Goal: Transaction & Acquisition: Purchase product/service

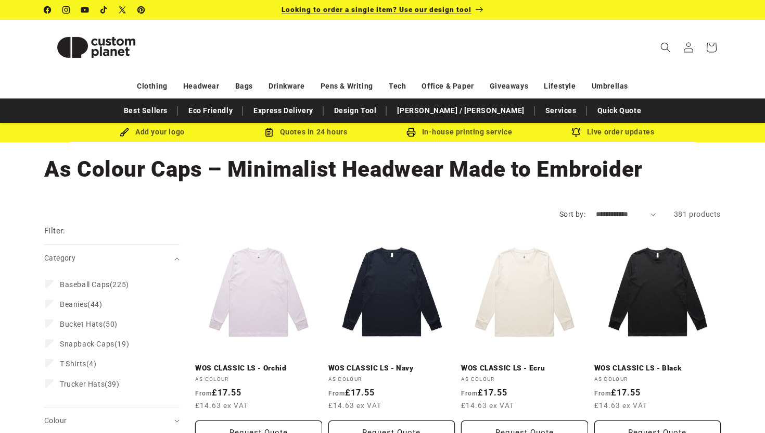
click at [454, 4] on p "Looking to order a single item? Use our design tool" at bounding box center [383, 10] width 202 height 20
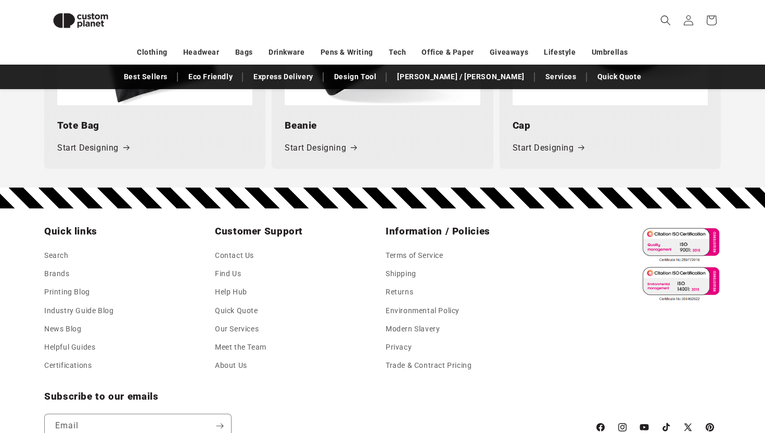
scroll to position [1649, 0]
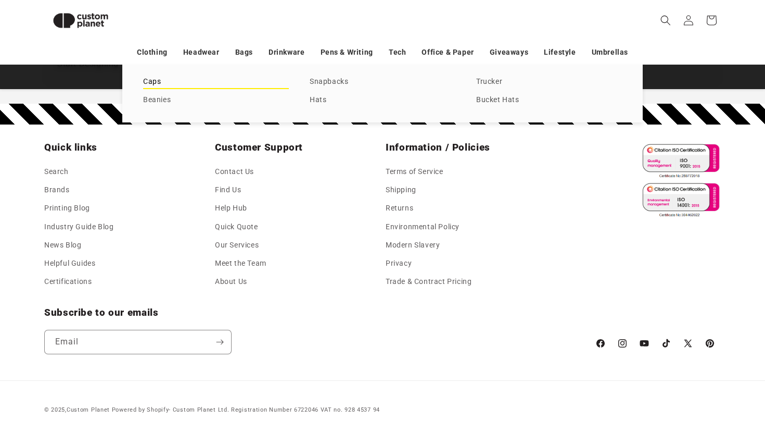
click at [154, 80] on link "Caps" at bounding box center [216, 82] width 146 height 14
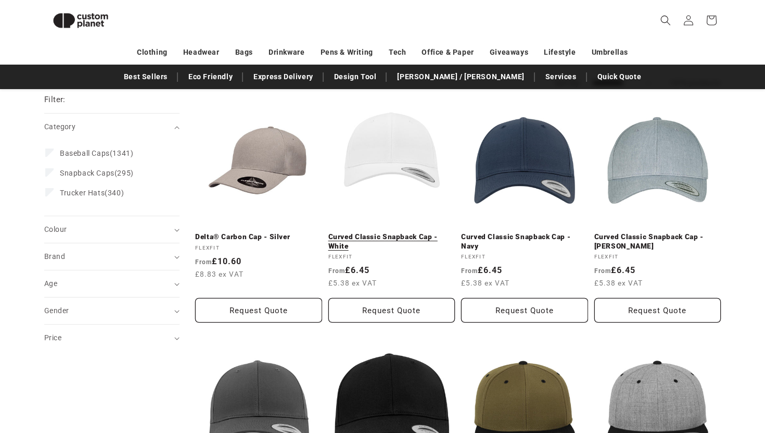
scroll to position [110, 0]
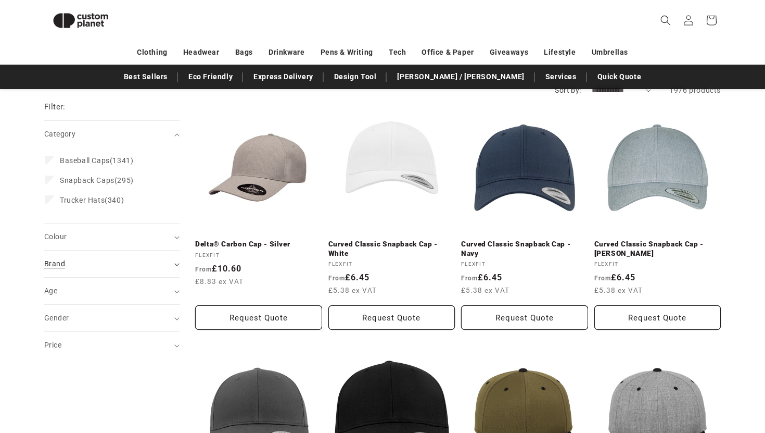
click at [156, 269] on div "Brand (0)" at bounding box center [107, 263] width 127 height 11
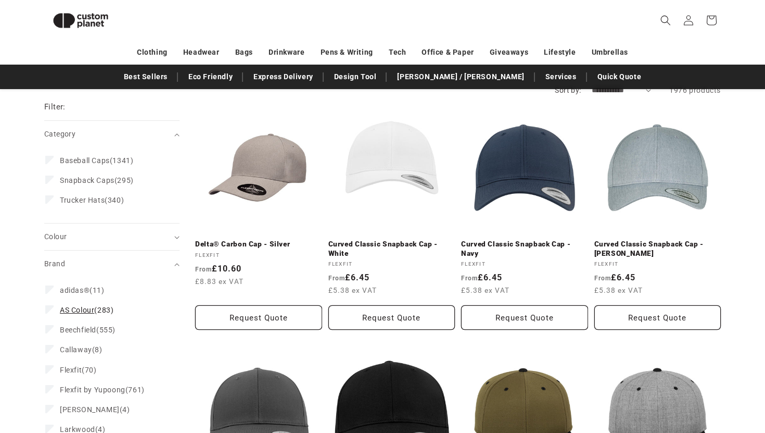
click at [87, 313] on span "AS Colour" at bounding box center [77, 310] width 34 height 8
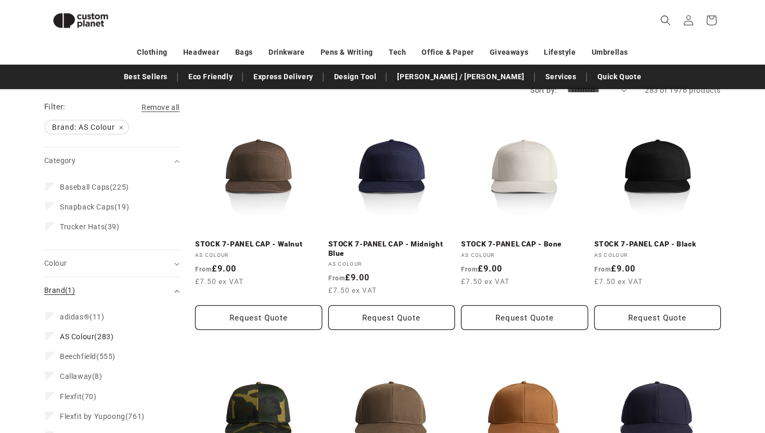
click at [173, 291] on summary "Brand (1)" at bounding box center [111, 290] width 135 height 27
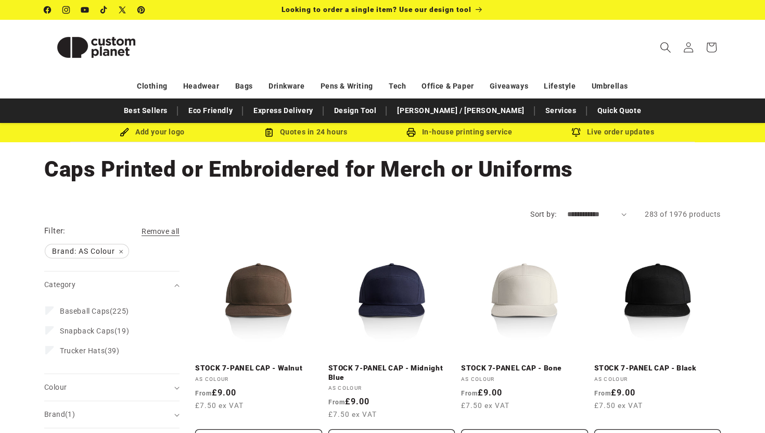
click at [667, 49] on icon "Search" at bounding box center [666, 47] width 10 height 10
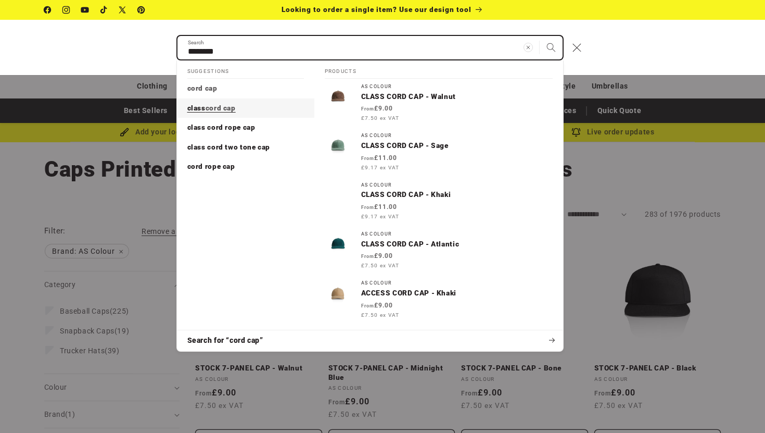
type input "********"
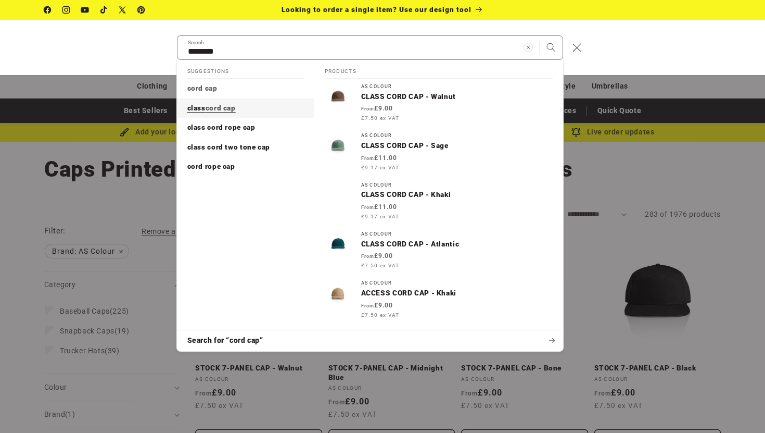
click at [212, 109] on mark "cord cap" at bounding box center [221, 108] width 30 height 8
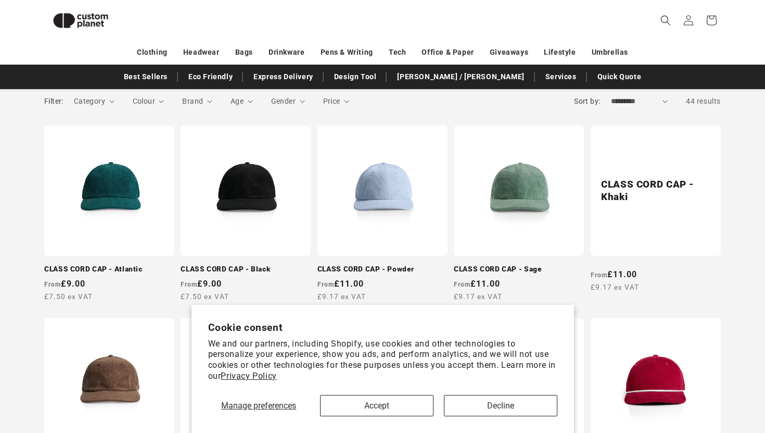
scroll to position [168, 0]
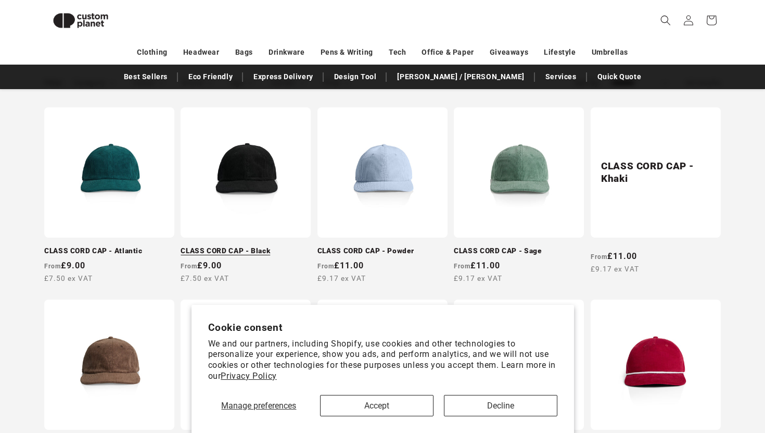
click at [257, 246] on link "CLASS CORD CAP - Black" at bounding box center [246, 250] width 130 height 9
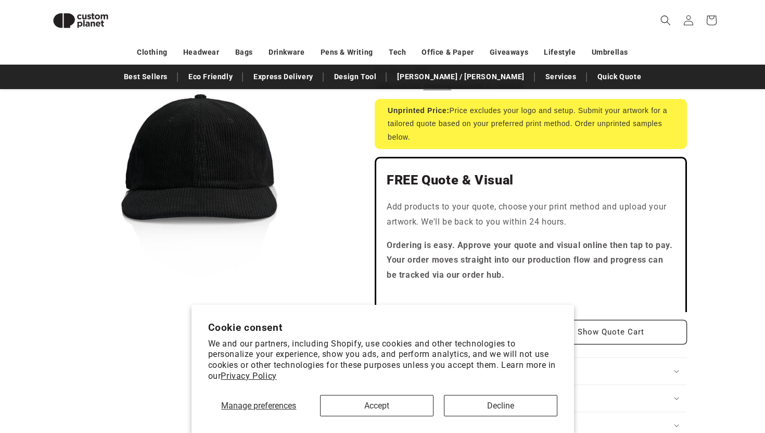
scroll to position [175, 0]
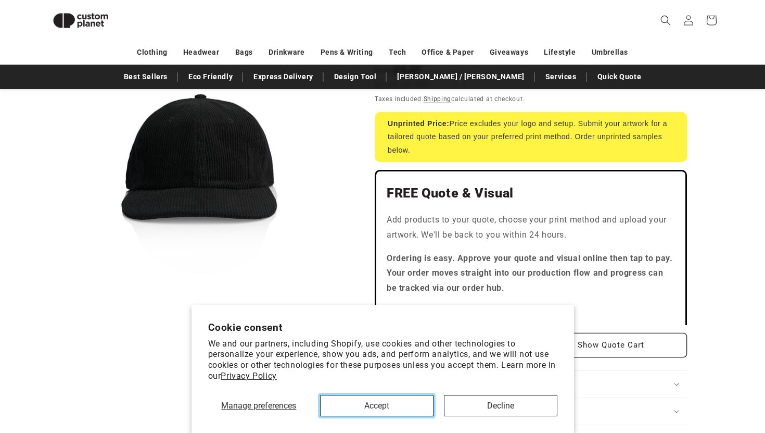
click at [407, 403] on button "Accept" at bounding box center [377, 405] width 114 height 21
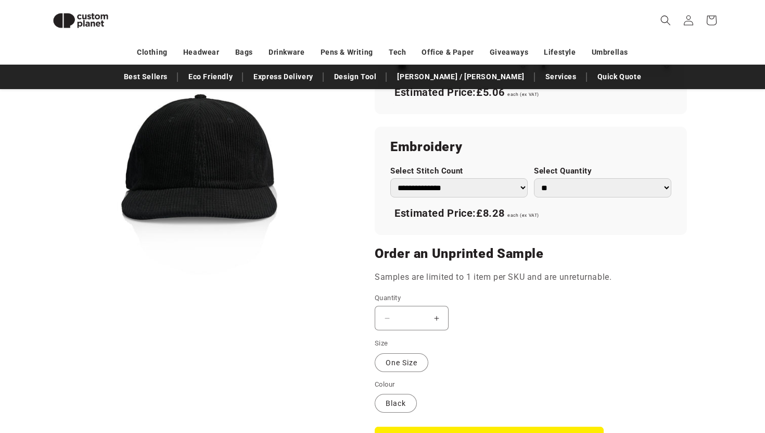
scroll to position [695, 0]
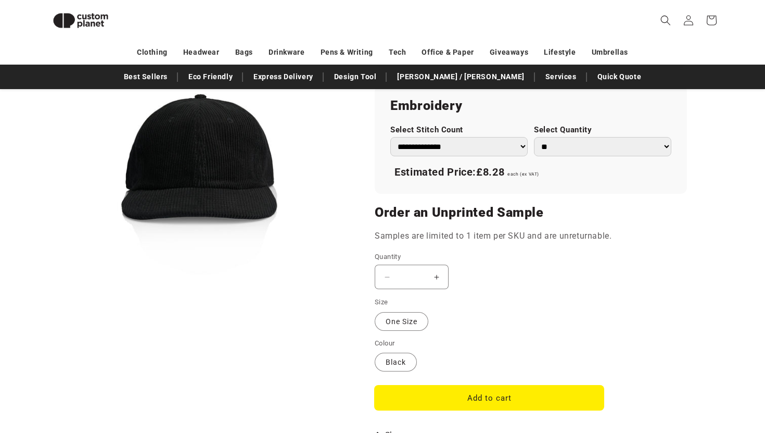
click at [474, 390] on button "Add to cart" at bounding box center [489, 397] width 229 height 24
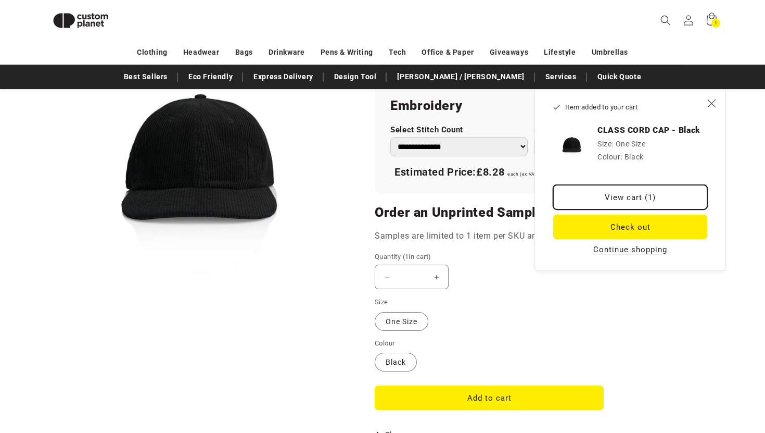
click at [639, 198] on link "View cart (1)" at bounding box center [631, 197] width 154 height 24
click at [604, 324] on variant-selects "Size One Size Variant sold out or unavailable Colour Black Variant sold out or …" at bounding box center [531, 335] width 312 height 76
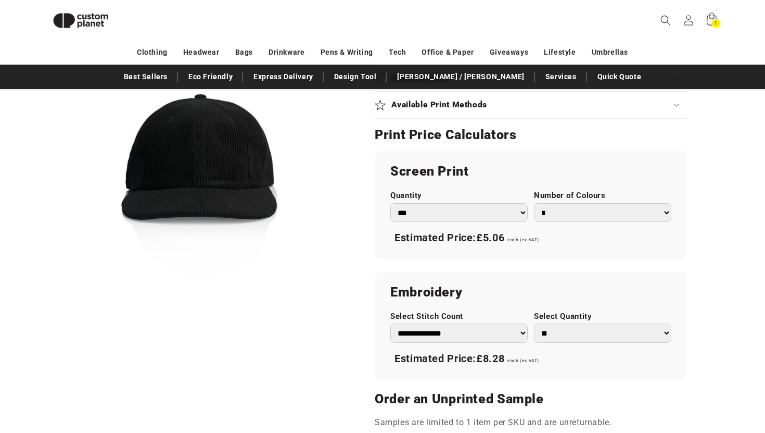
scroll to position [375, 0]
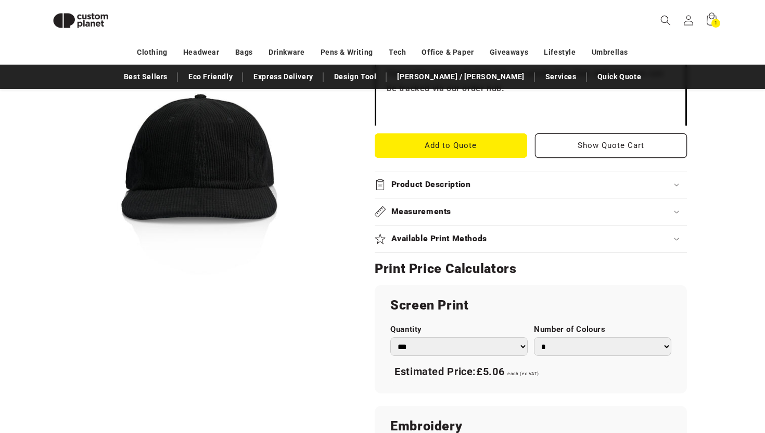
click at [517, 351] on select "*** *** *** **** **** **** ***** *****" at bounding box center [459, 346] width 137 height 19
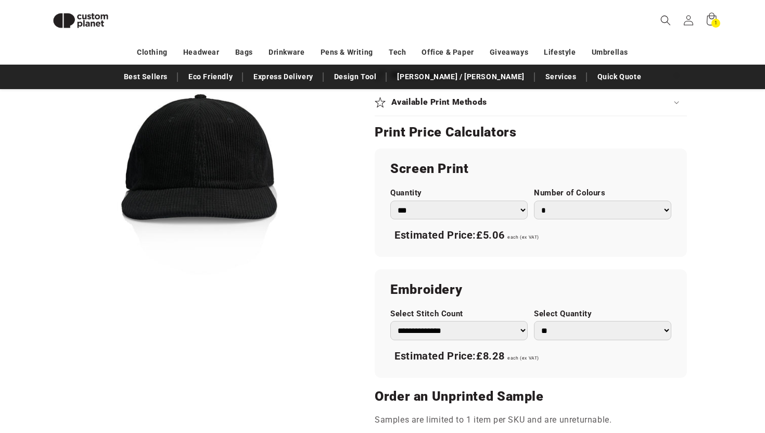
scroll to position [573, 0]
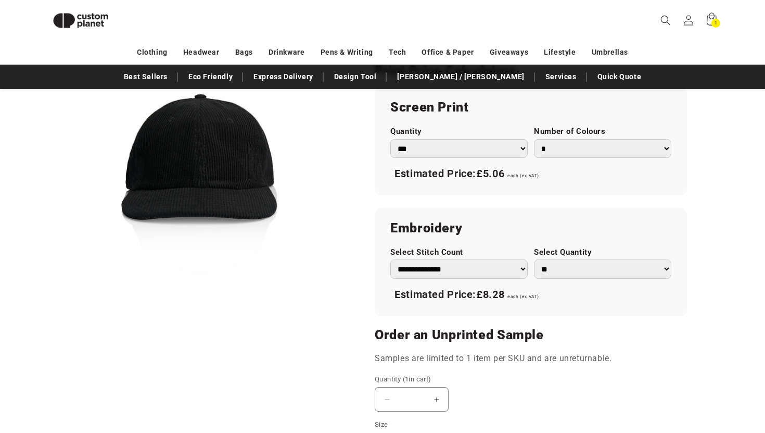
click at [506, 278] on select "**********" at bounding box center [459, 268] width 137 height 19
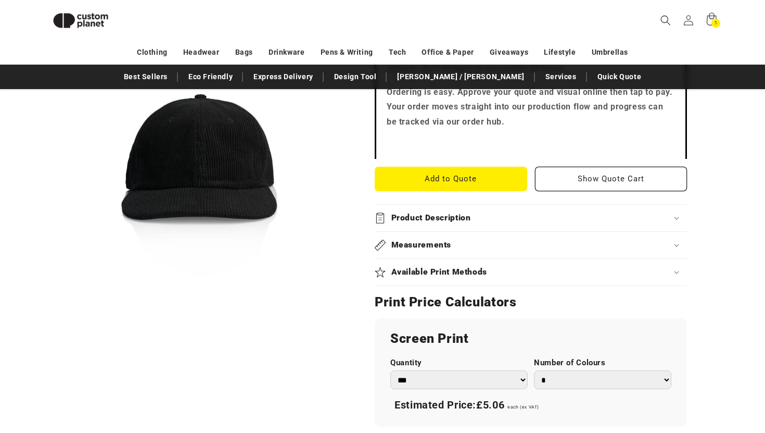
scroll to position [338, 0]
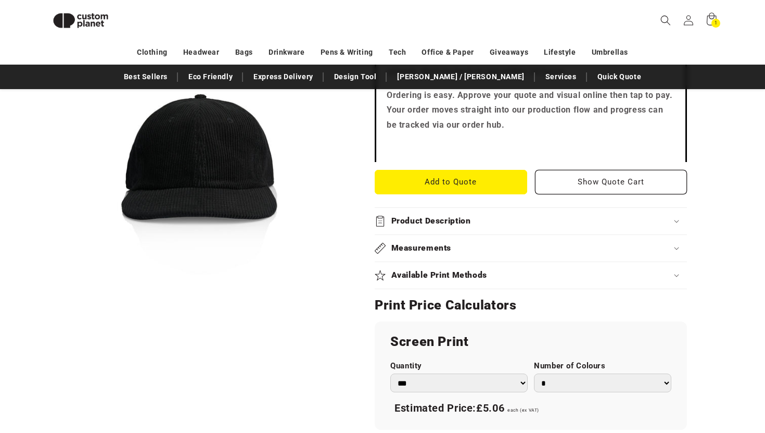
click at [533, 281] on summary "Available Print Methods" at bounding box center [531, 275] width 312 height 27
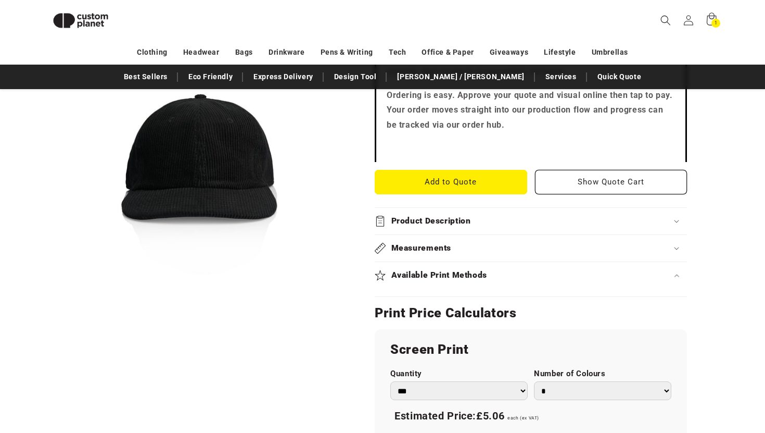
click at [676, 275] on icon at bounding box center [676, 275] width 5 height 3
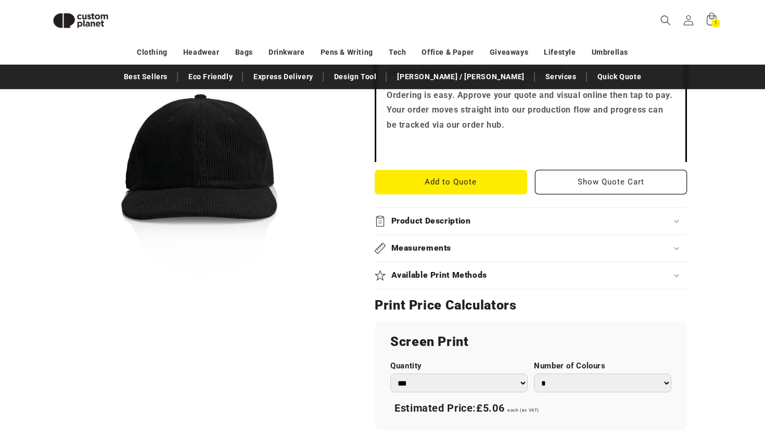
click at [676, 275] on icon at bounding box center [676, 275] width 5 height 3
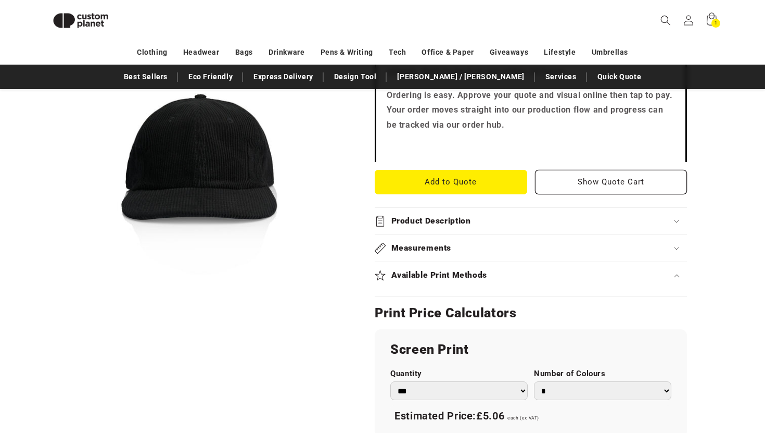
click at [532, 229] on summary "Product Description" at bounding box center [531, 221] width 312 height 27
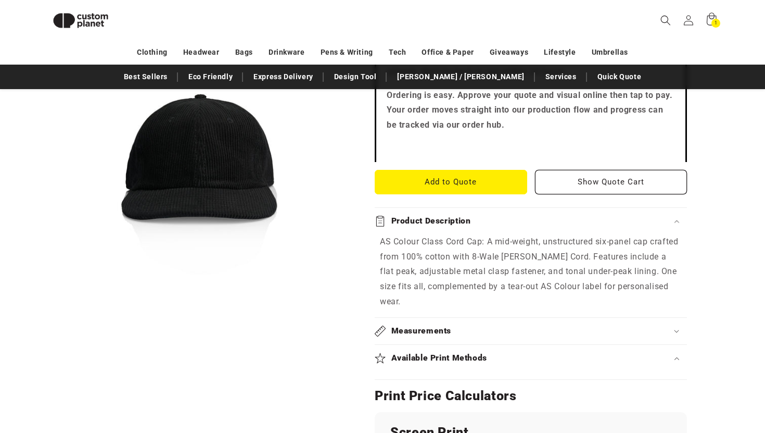
click at [520, 318] on summary "Measurements" at bounding box center [531, 331] width 312 height 27
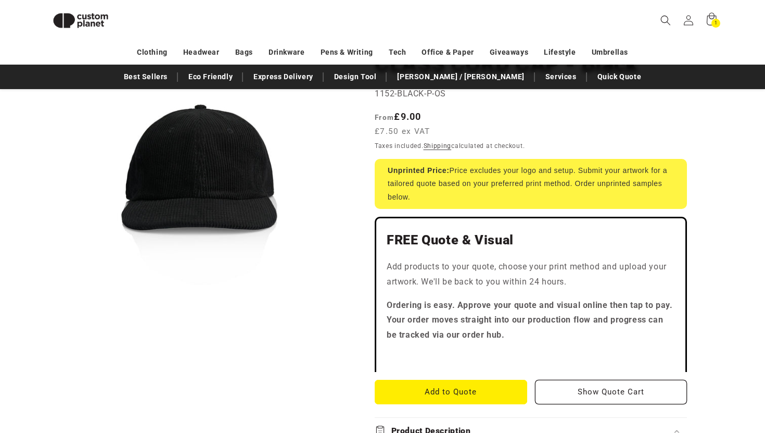
scroll to position [120, 0]
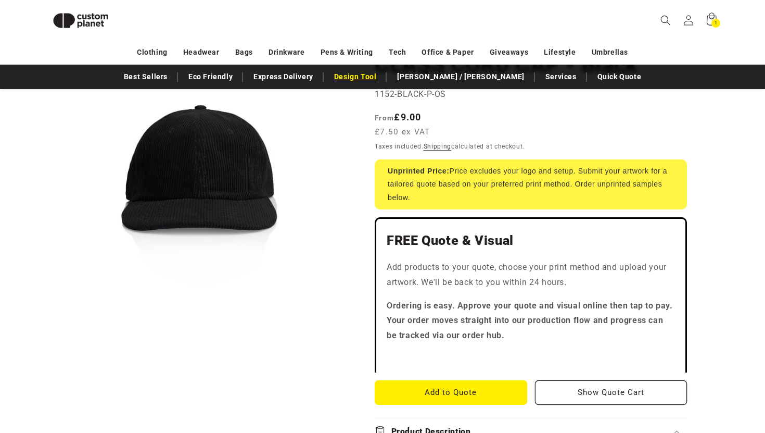
click at [382, 77] on link "Design Tool" at bounding box center [355, 77] width 53 height 18
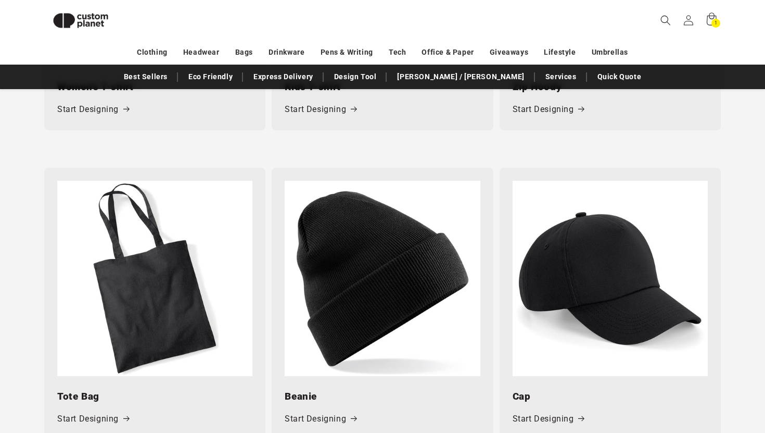
scroll to position [1440, 0]
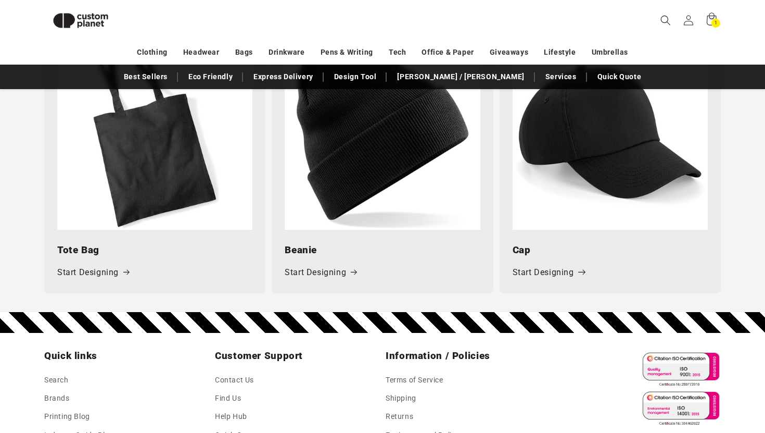
click at [522, 278] on link "Start Designing" at bounding box center [549, 272] width 72 height 15
